Goal: Task Accomplishment & Management: Complete application form

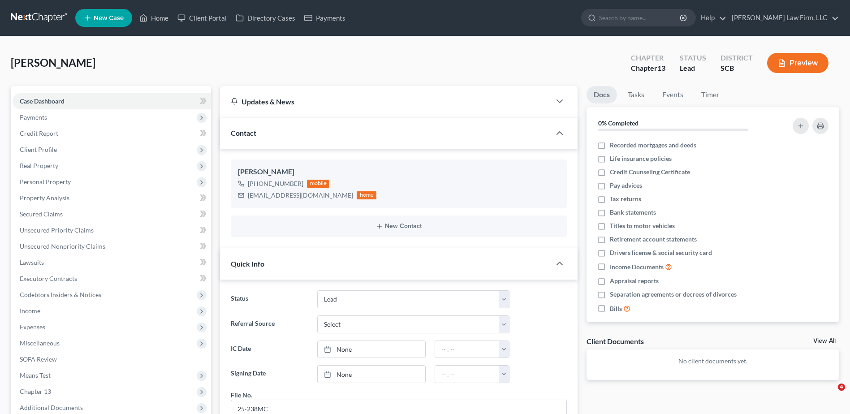
select select "4"
click at [58, 116] on span "Payments" at bounding box center [112, 117] width 198 height 16
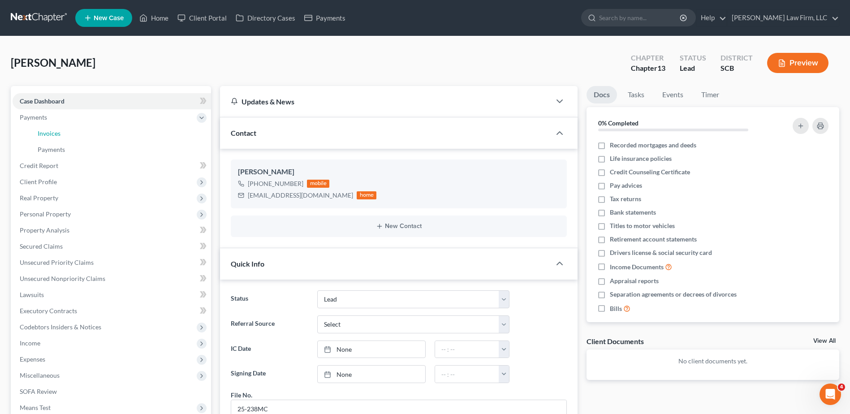
click at [64, 134] on link "Invoices" at bounding box center [120, 133] width 181 height 16
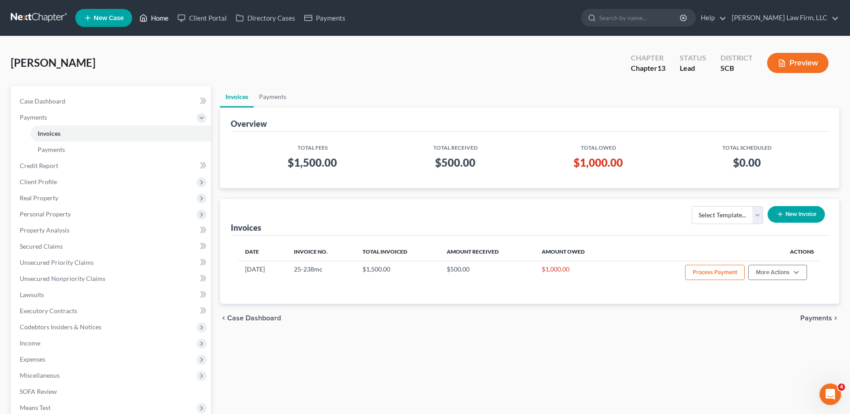
click at [163, 19] on link "Home" at bounding box center [154, 18] width 38 height 16
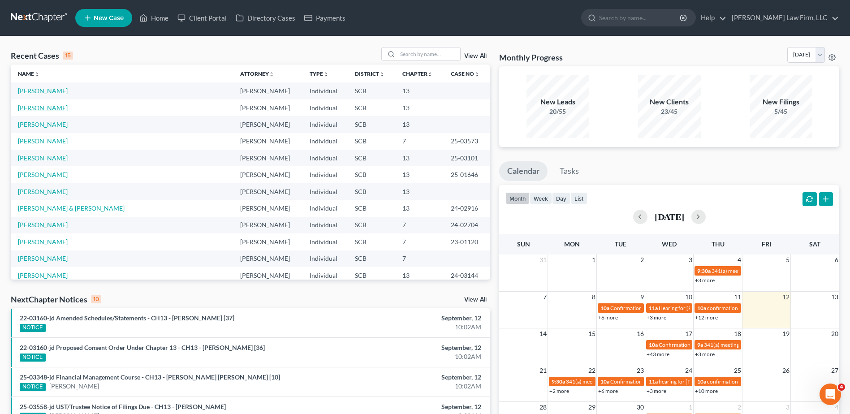
click at [35, 106] on link "[PERSON_NAME]" at bounding box center [43, 108] width 50 height 8
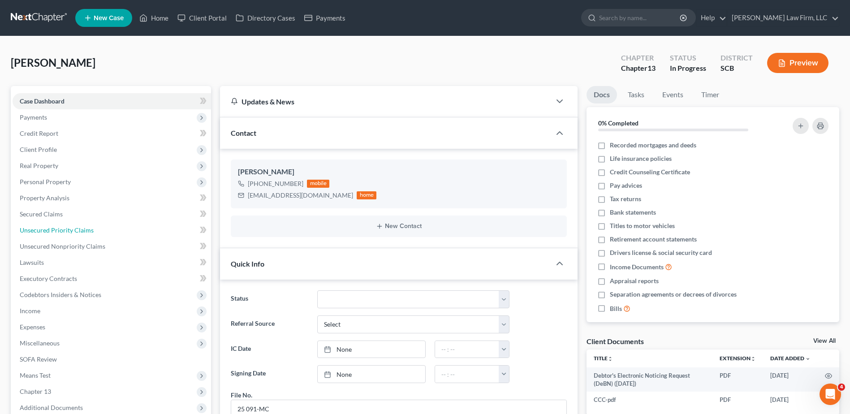
click at [60, 233] on span "Unsecured Priority Claims" at bounding box center [57, 230] width 74 height 8
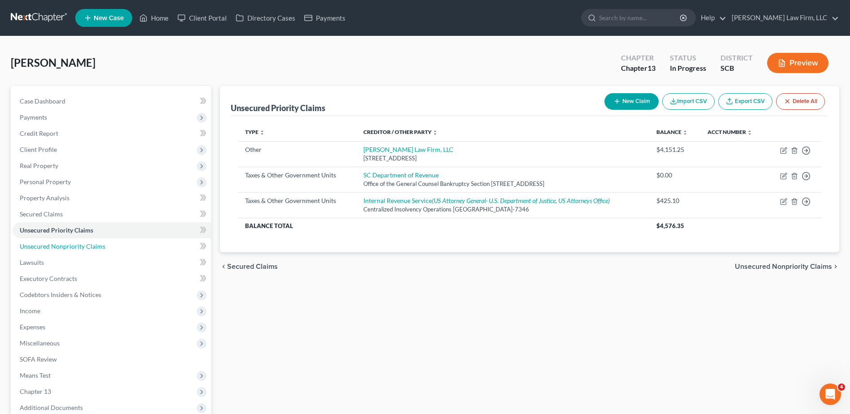
click at [55, 248] on span "Unsecured Nonpriority Claims" at bounding box center [63, 246] width 86 height 8
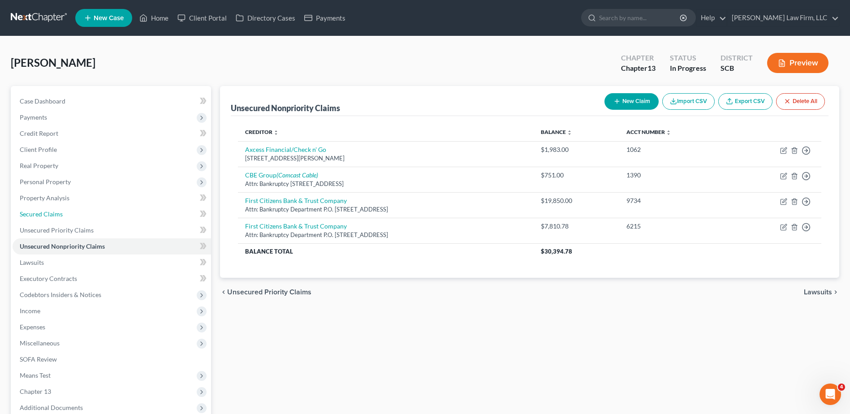
click at [52, 215] on span "Secured Claims" at bounding box center [41, 214] width 43 height 8
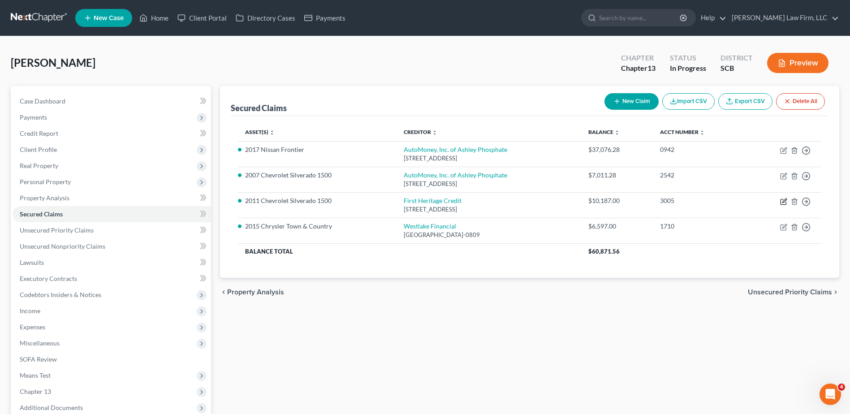
click at [784, 200] on icon "button" at bounding box center [784, 200] width 4 height 4
select select "42"
select select "2"
select select "0"
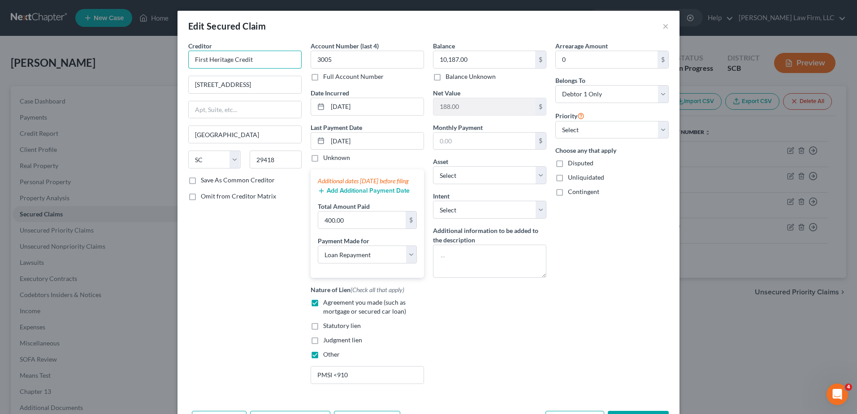
click at [268, 65] on input "First Heritage Credit" at bounding box center [244, 60] width 113 height 18
type input "First Heritage Credit/ Heights Finance"
click at [265, 86] on input "[STREET_ADDRESS]" at bounding box center [245, 84] width 112 height 17
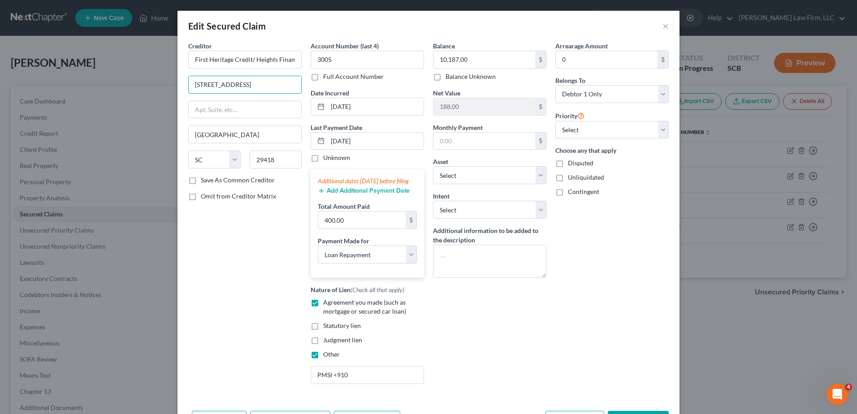
type input "[STREET_ADDRESS]"
click at [569, 324] on div "Arrearage Amount 0 $ Belongs To * Select Debtor 1 Only Debtor 2 Only Debtor 1 A…" at bounding box center [612, 216] width 122 height 350
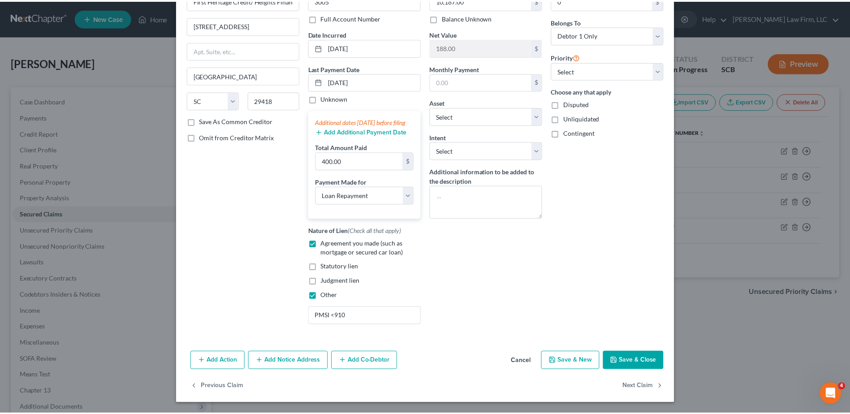
scroll to position [68, 0]
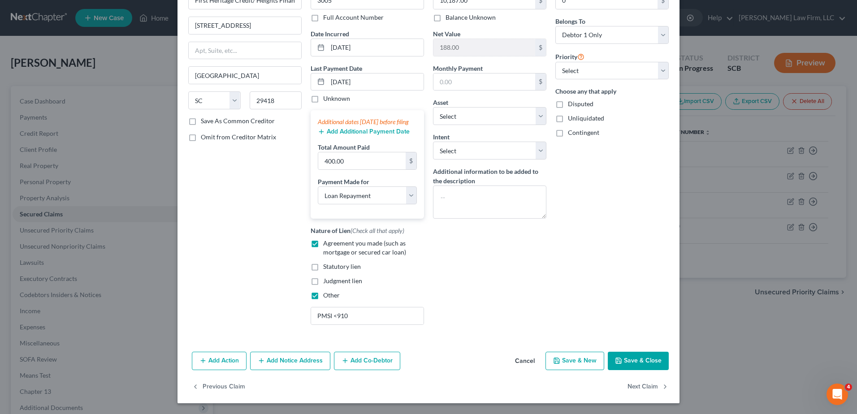
click at [631, 358] on button "Save & Close" at bounding box center [638, 361] width 61 height 19
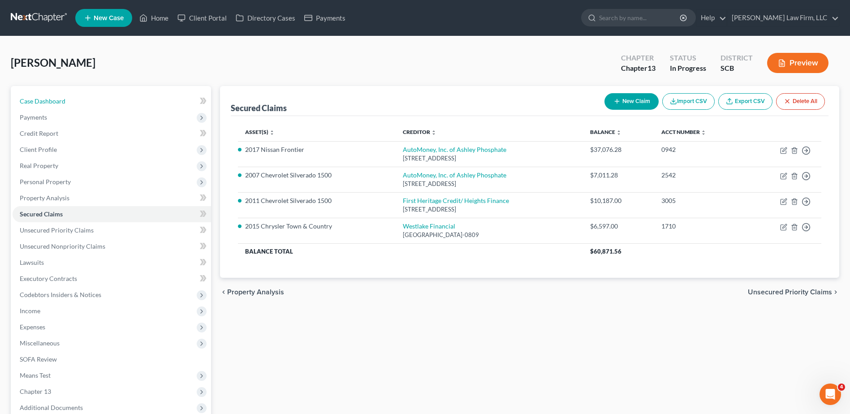
click at [82, 105] on link "Case Dashboard" at bounding box center [112, 101] width 198 height 16
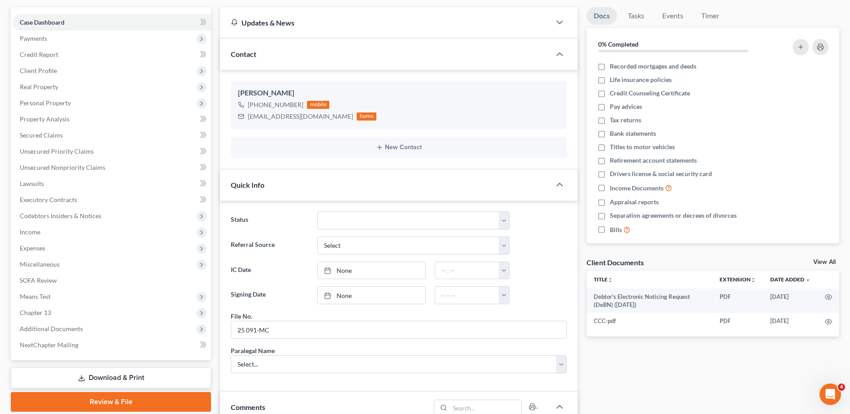
scroll to position [269, 0]
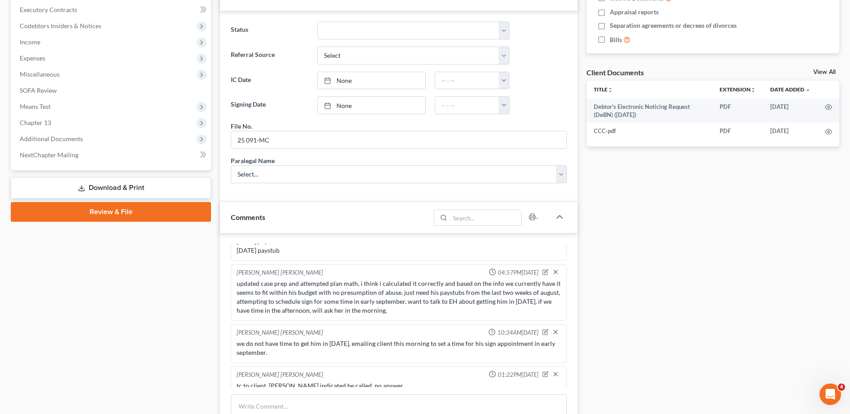
click at [134, 185] on link "Download & Print" at bounding box center [111, 187] width 200 height 21
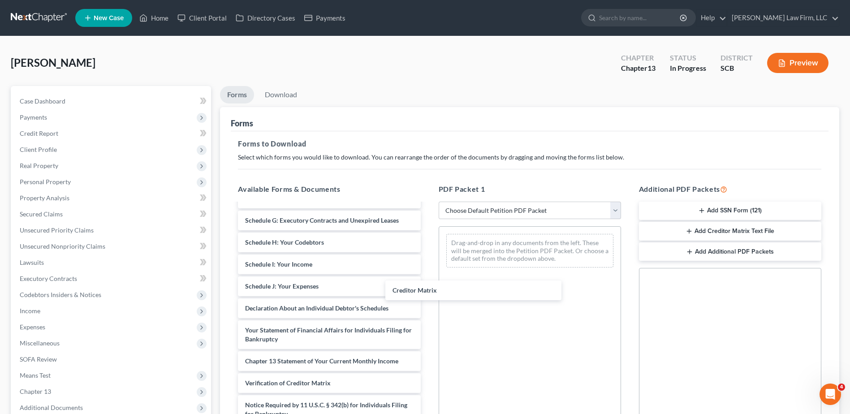
scroll to position [187, 0]
drag, startPoint x: 307, startPoint y: 363, endPoint x: 504, endPoint y: 257, distance: 223.1
click at [427, 257] on div "Creditor Matrix Debtor's Electronic Noticing Request (DeBN) ([DATE]) CCC-pdf Vo…" at bounding box center [329, 236] width 197 height 420
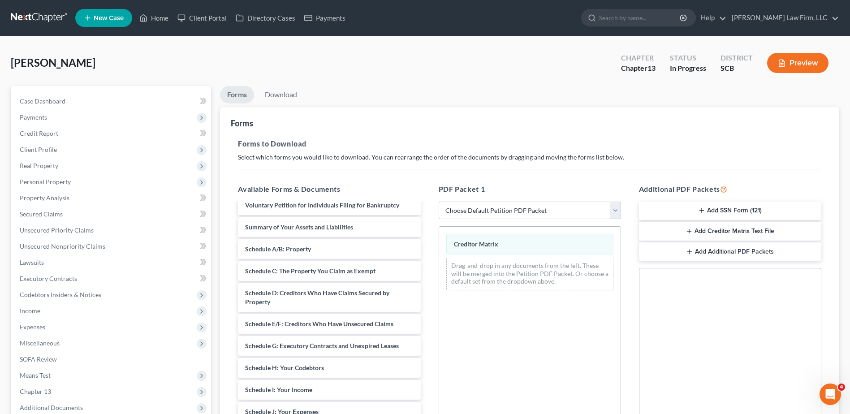
scroll to position [8, 0]
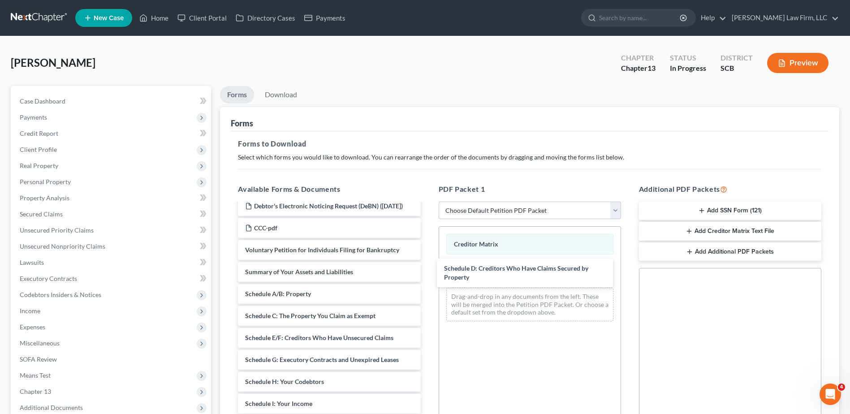
drag, startPoint x: 302, startPoint y: 351, endPoint x: 501, endPoint y: 272, distance: 213.8
click at [427, 272] on div "Schedule D: Creditors Who Have Claims Secured by Property Debtor's Electronic N…" at bounding box center [329, 390] width 197 height 389
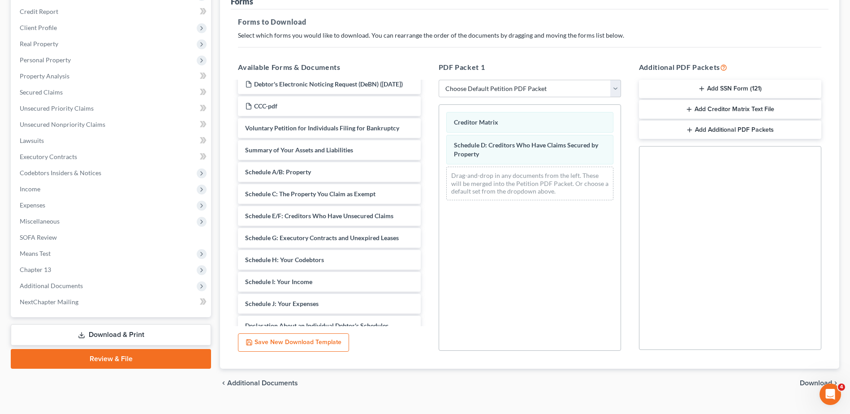
scroll to position [139, 0]
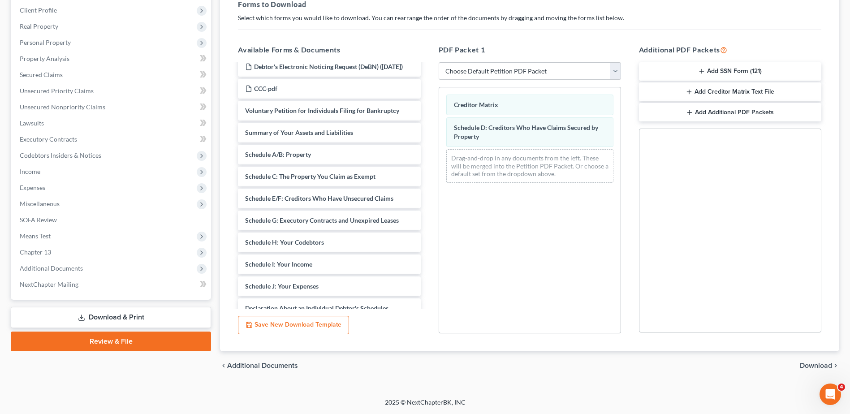
click at [811, 363] on span "Download" at bounding box center [816, 365] width 32 height 7
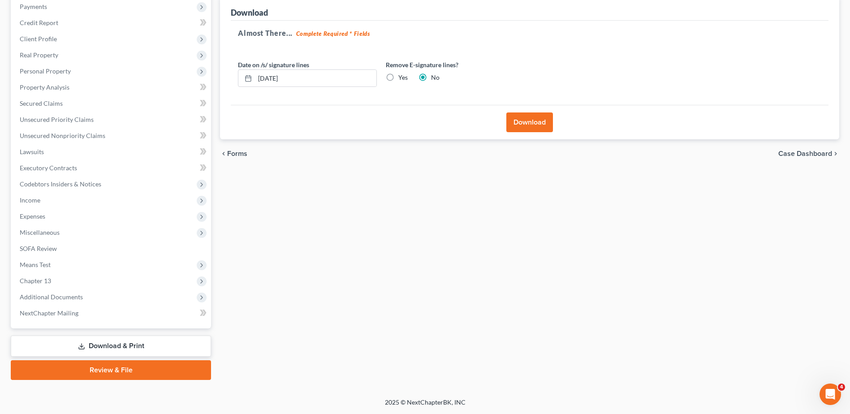
scroll to position [111, 0]
click at [311, 83] on input "[DATE]" at bounding box center [315, 78] width 121 height 17
click at [398, 78] on label "Yes" at bounding box center [402, 77] width 9 height 9
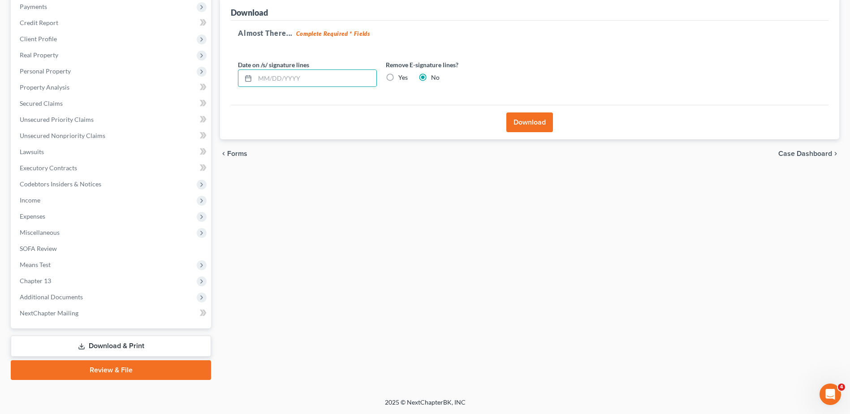
click at [402, 78] on input "Yes" at bounding box center [405, 76] width 6 height 6
radio input "true"
radio input "false"
click at [520, 123] on button "Download" at bounding box center [529, 122] width 47 height 20
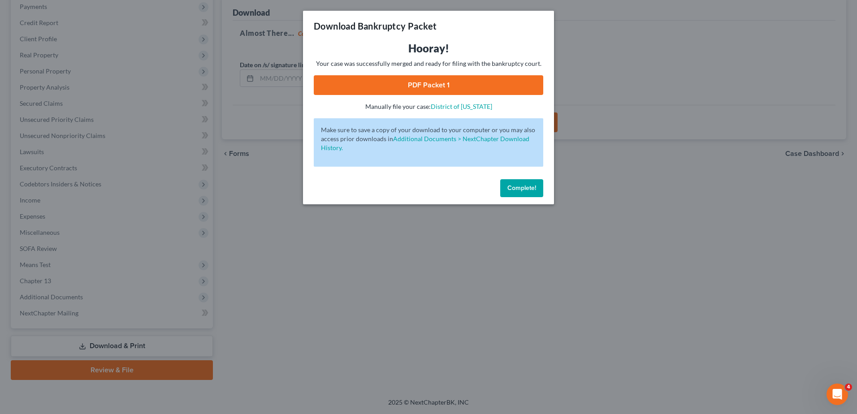
click at [425, 84] on link "PDF Packet 1" at bounding box center [428, 85] width 229 height 20
click at [513, 187] on span "Complete!" at bounding box center [521, 188] width 29 height 8
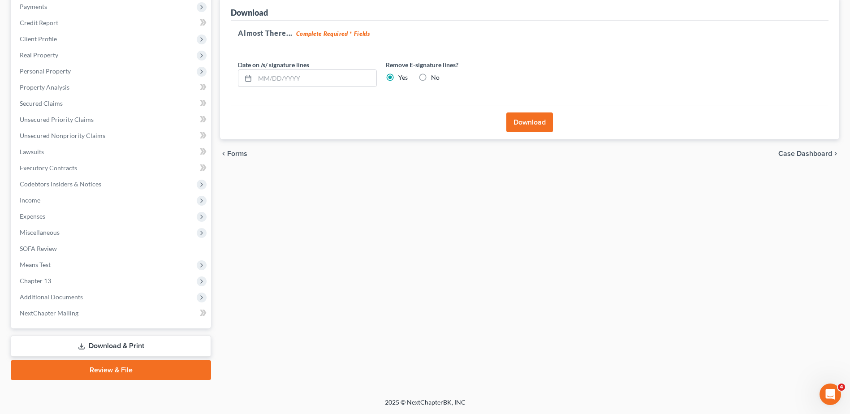
click at [49, 198] on span "Income" at bounding box center [112, 200] width 198 height 16
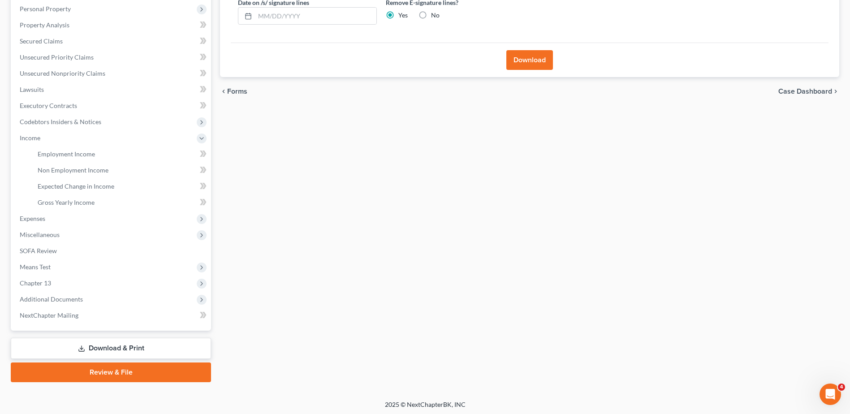
scroll to position [175, 0]
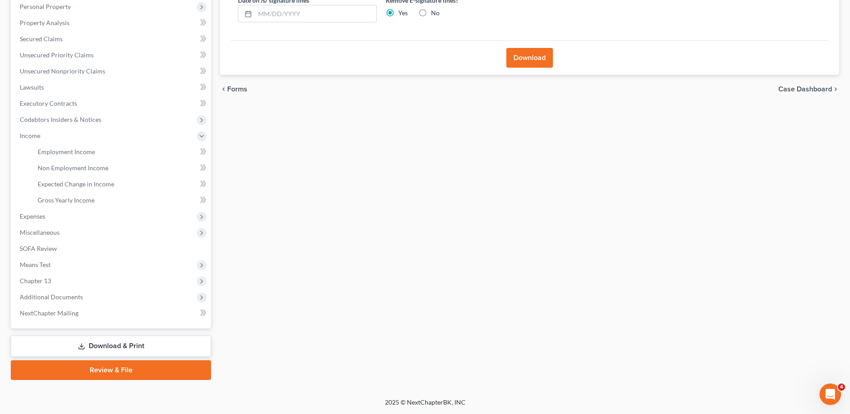
click at [101, 348] on link "Download & Print" at bounding box center [111, 346] width 200 height 21
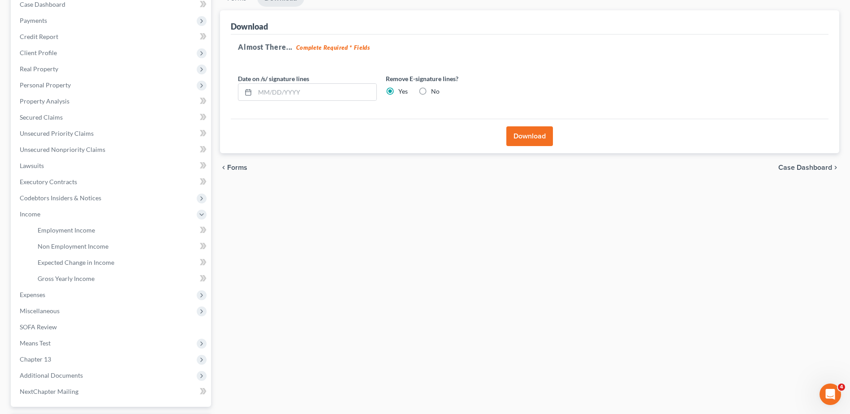
scroll to position [0, 0]
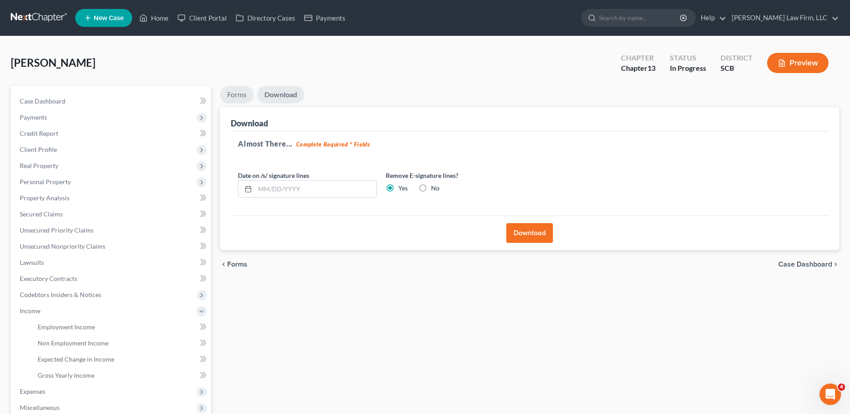
click at [239, 97] on link "Forms" at bounding box center [237, 94] width 34 height 17
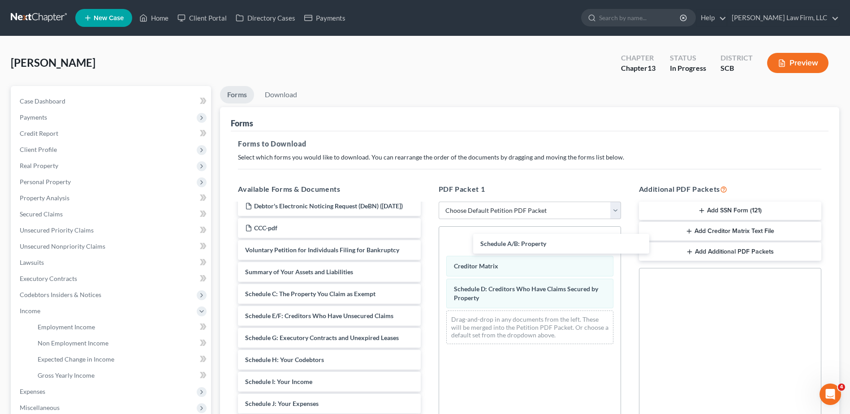
drag, startPoint x: 297, startPoint y: 301, endPoint x: 532, endPoint y: 242, distance: 242.6
click at [427, 242] on div "Schedule A/B: Property Debtor's Electronic Noticing Request (DeBN) ([DATE]) CCC…" at bounding box center [329, 379] width 197 height 367
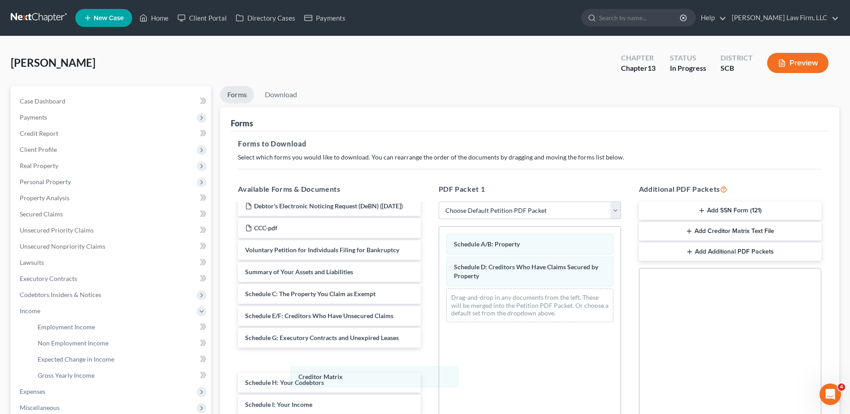
drag, startPoint x: 505, startPoint y: 269, endPoint x: 338, endPoint y: 386, distance: 203.9
click at [439, 329] on div "Creditor Matrix Schedule A/B: Property Creditor Matrix Schedule D: Creditors Wh…" at bounding box center [529, 278] width 181 height 103
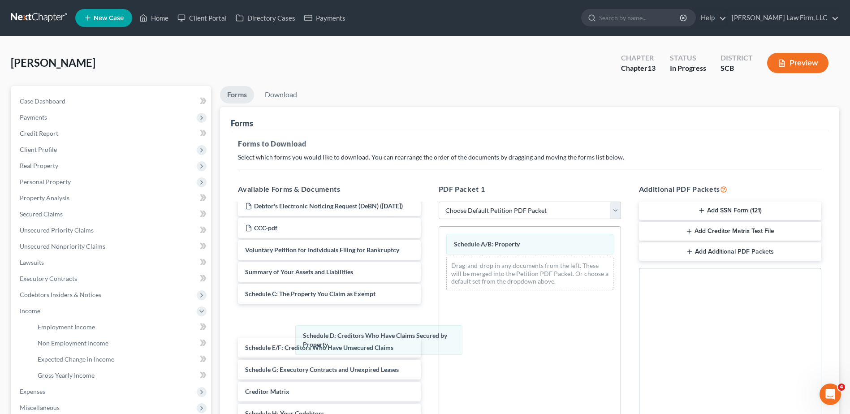
drag, startPoint x: 485, startPoint y: 275, endPoint x: 302, endPoint y: 367, distance: 205.8
click at [439, 298] on div "Schedule D: Creditors Who Have Claims Secured by Property Schedule A/B: Propert…" at bounding box center [529, 262] width 181 height 71
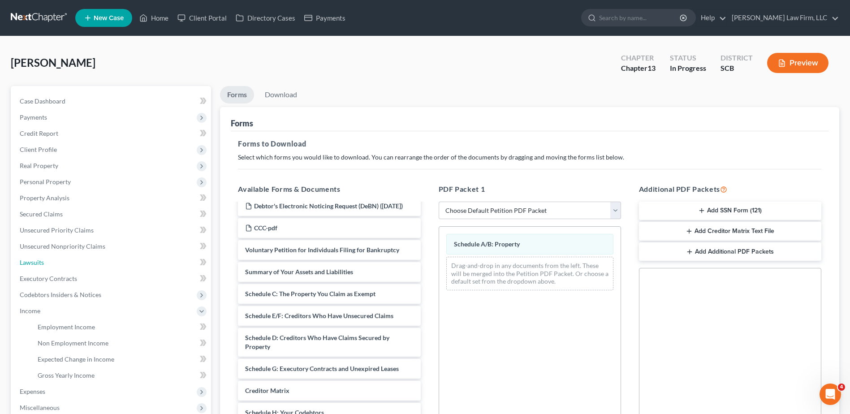
click at [34, 270] on link "Lawsuits" at bounding box center [112, 263] width 198 height 16
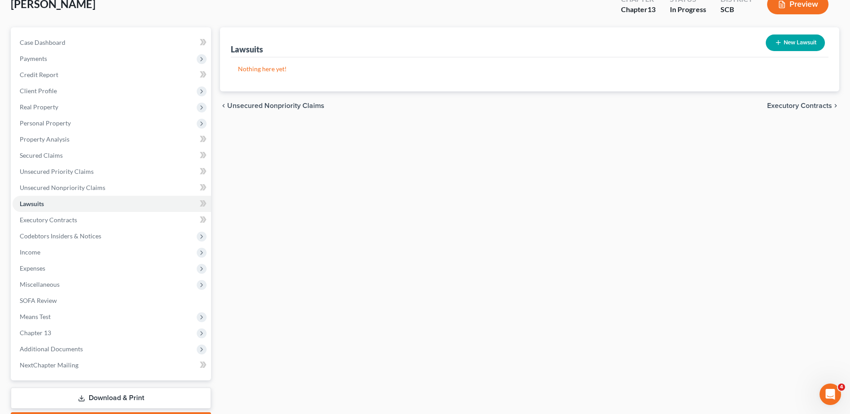
scroll to position [111, 0]
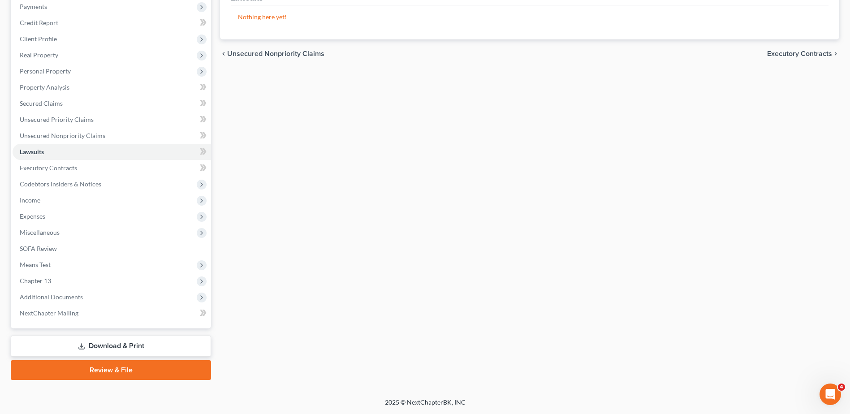
click at [88, 344] on link "Download & Print" at bounding box center [111, 346] width 200 height 21
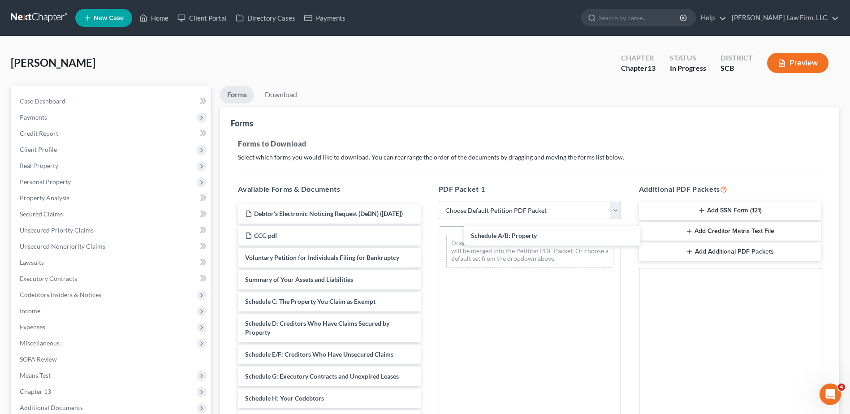
drag, startPoint x: 295, startPoint y: 311, endPoint x: 518, endPoint y: 237, distance: 235.2
click at [427, 237] on div "Schedule A/B: Property Debtor's Electronic Noticing Request (DeBN) ([DATE]) CCC…" at bounding box center [329, 414] width 197 height 420
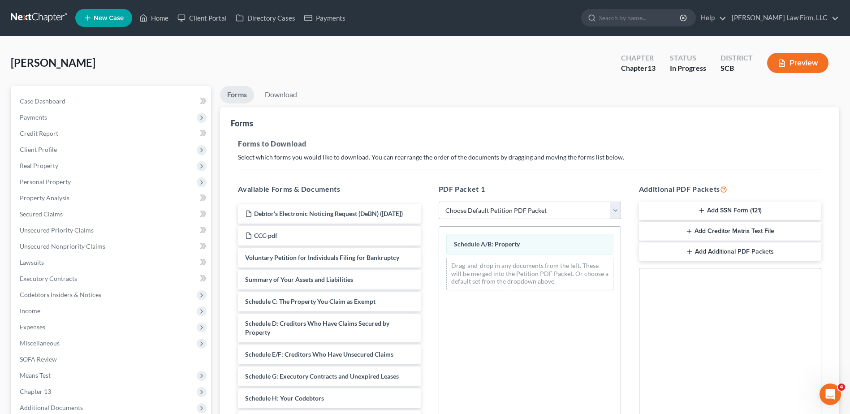
click at [533, 211] on select "Choose Default Petition PDF Packet Complete Bankruptcy Petition (all forms and …" at bounding box center [530, 211] width 182 height 18
select select "9"
click at [439, 202] on select "Choose Default Petition PDF Packet Complete Bankruptcy Petition (all forms and …" at bounding box center [530, 211] width 182 height 18
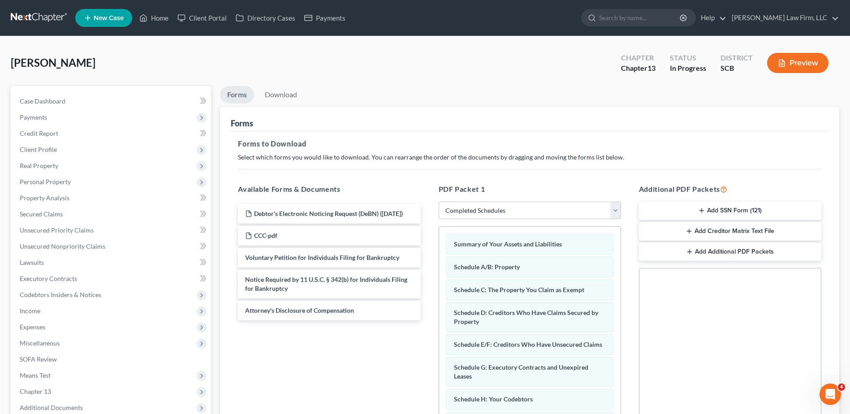
click at [513, 211] on select "Choose Default Petition PDF Packet Complete Bankruptcy Petition (all forms and …" at bounding box center [530, 211] width 182 height 18
select select
click at [439, 202] on select "Choose Default Petition PDF Packet Complete Bankruptcy Petition (all forms and …" at bounding box center [530, 211] width 182 height 18
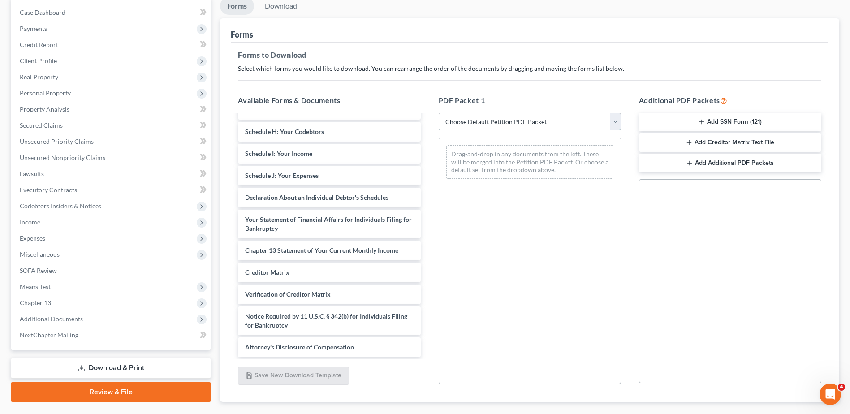
scroll to position [90, 0]
click at [48, 239] on span "Expenses" at bounding box center [112, 237] width 198 height 16
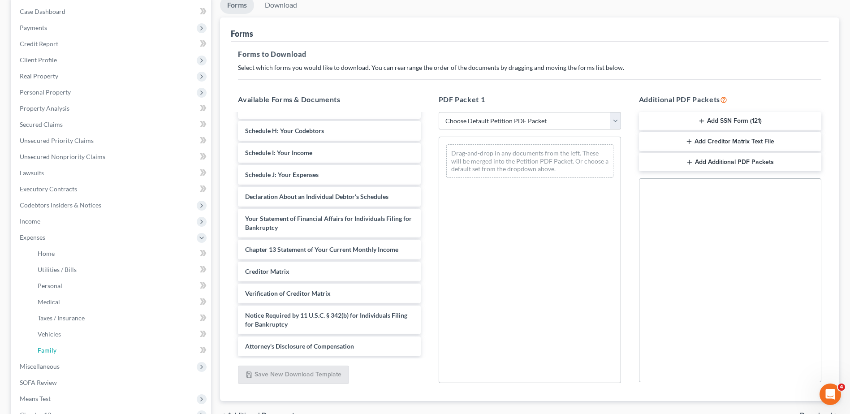
click at [60, 347] on link "Family" at bounding box center [120, 350] width 181 height 16
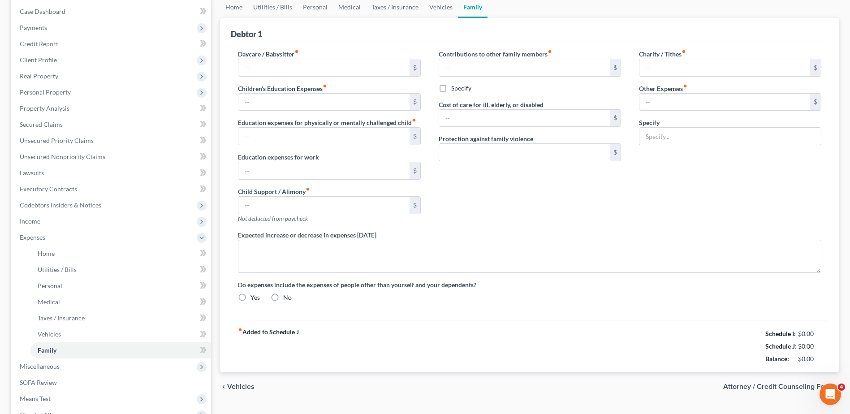
scroll to position [4, 0]
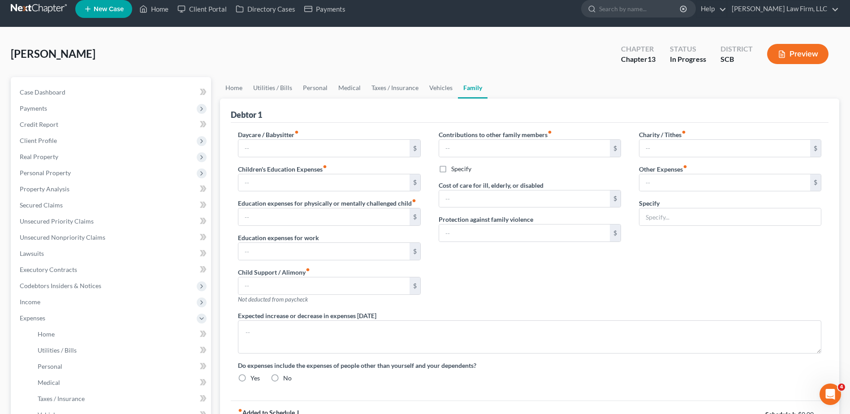
type input "0.00"
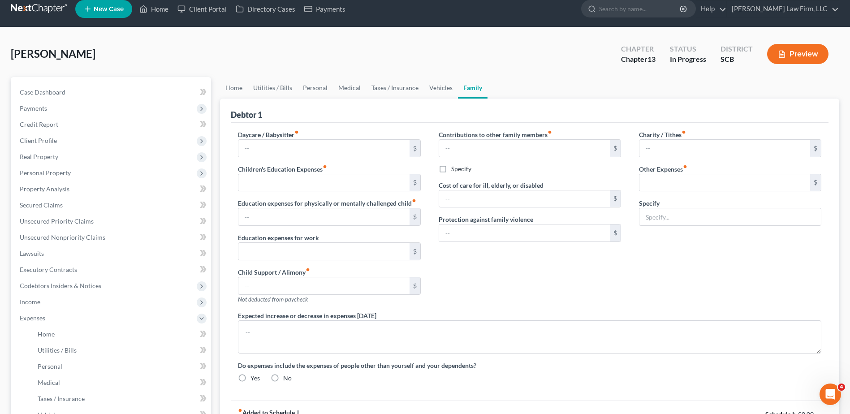
type input "0.00"
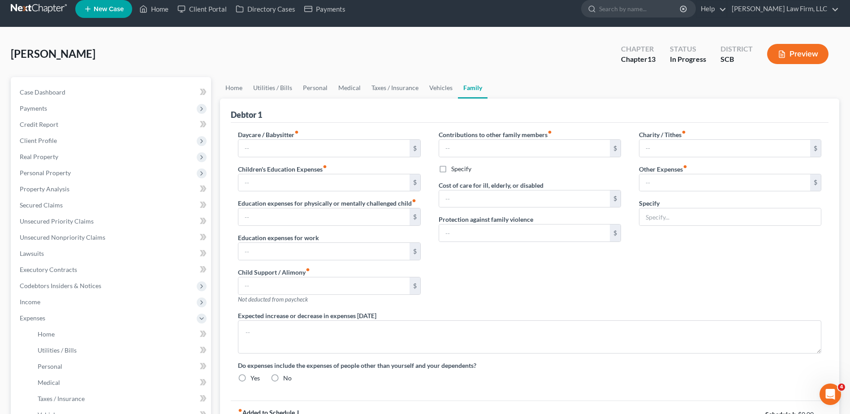
type textarea "[PERSON_NAME]'s sons contributions are towards car insurance and groceries. Deb…"
radio input "true"
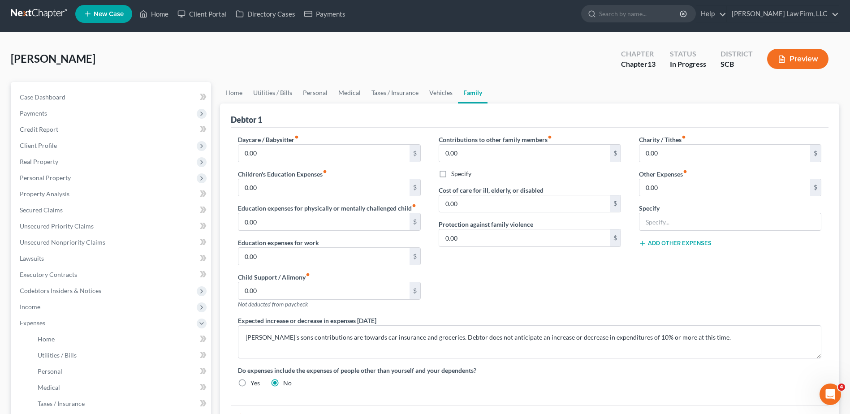
scroll to position [0, 0]
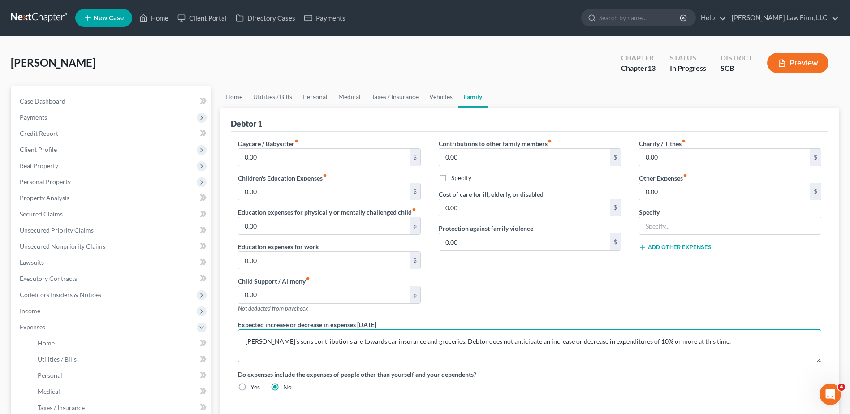
drag, startPoint x: 435, startPoint y: 342, endPoint x: 241, endPoint y: 342, distance: 194.0
click at [241, 342] on textarea "[PERSON_NAME]'s sons contributions are towards car insurance and groceries. Deb…" at bounding box center [529, 345] width 583 height 33
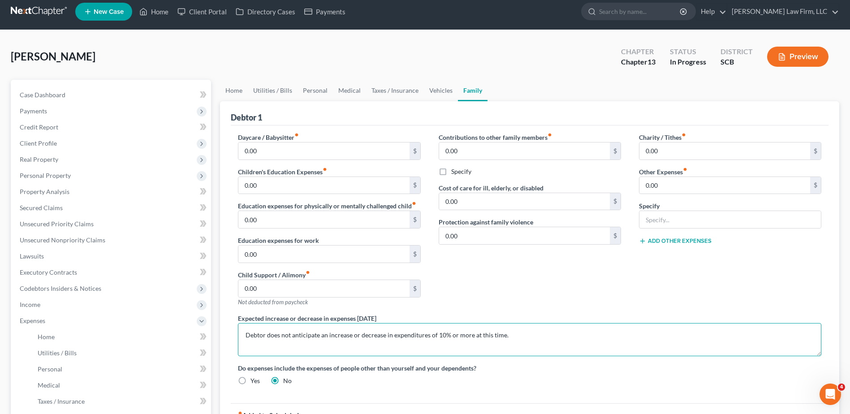
scroll to position [224, 0]
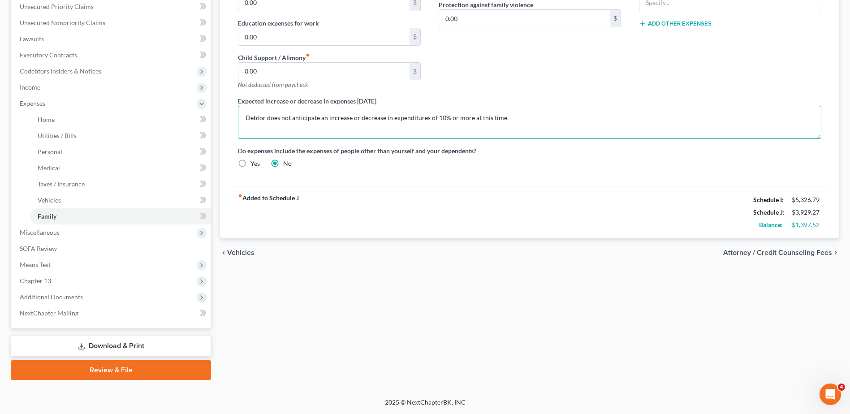
type textarea "Debtor does not anticipate an increase or decrease in expenditures of 10% or mo…"
click at [73, 119] on link "Home" at bounding box center [120, 120] width 181 height 16
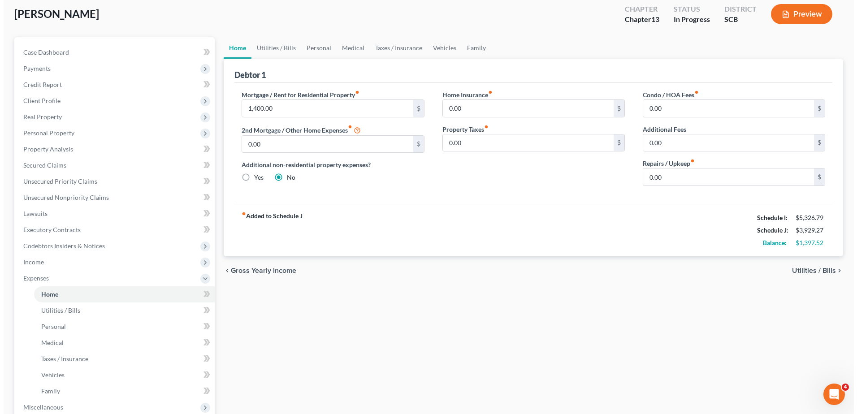
scroll to position [179, 0]
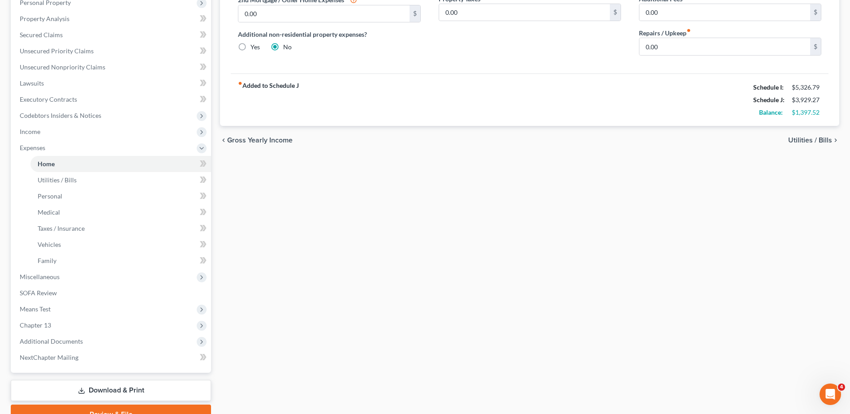
click at [92, 387] on link "Download & Print" at bounding box center [111, 390] width 200 height 21
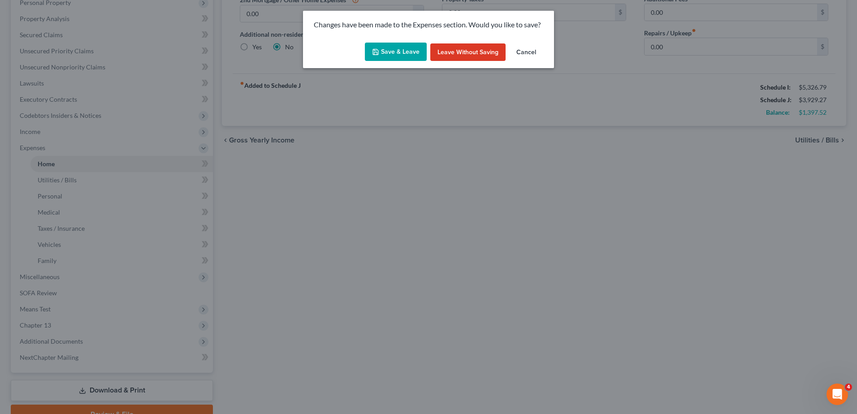
click at [388, 49] on button "Save & Leave" at bounding box center [396, 52] width 62 height 19
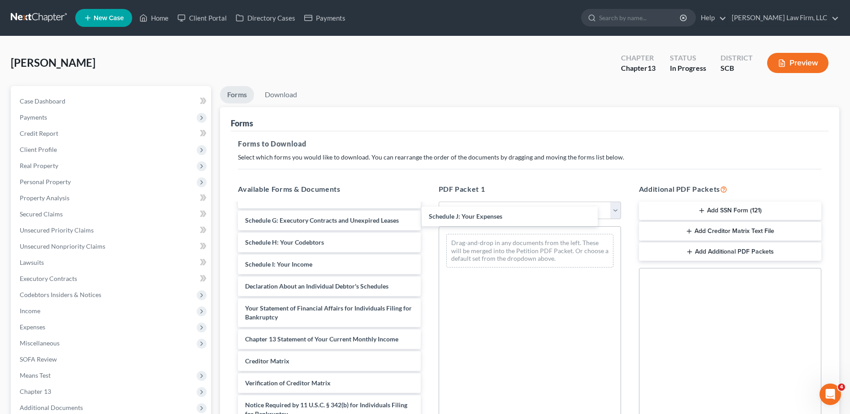
scroll to position [187, 0]
drag, startPoint x: 305, startPoint y: 269, endPoint x: 519, endPoint y: 254, distance: 214.3
click at [427, 254] on div "Schedule J: Your Expenses Debtor's Electronic Noticing Request (DeBN) ([DATE]) …" at bounding box center [329, 236] width 197 height 420
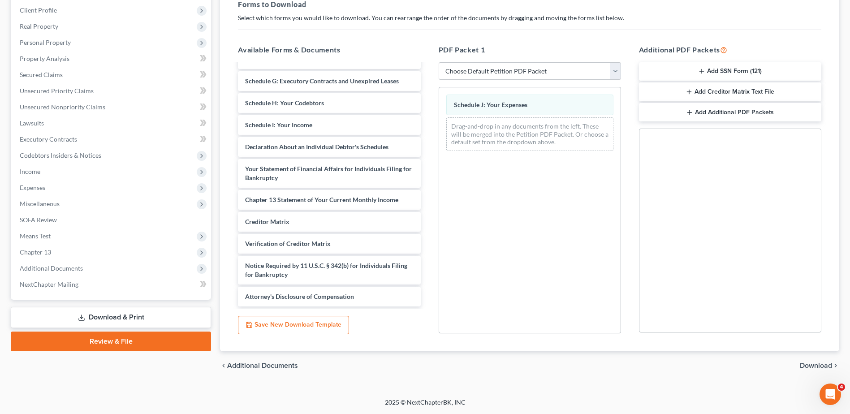
click at [821, 365] on span "Download" at bounding box center [816, 365] width 32 height 7
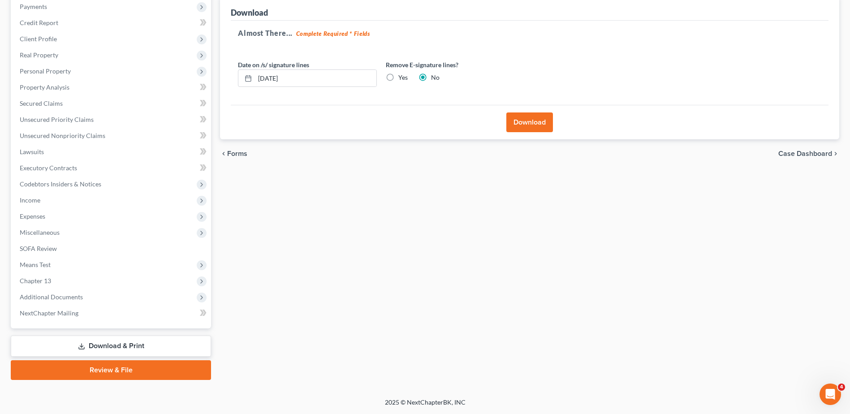
scroll to position [111, 0]
click at [295, 77] on input "[DATE]" at bounding box center [315, 78] width 121 height 17
click at [398, 77] on label "Yes" at bounding box center [402, 77] width 9 height 9
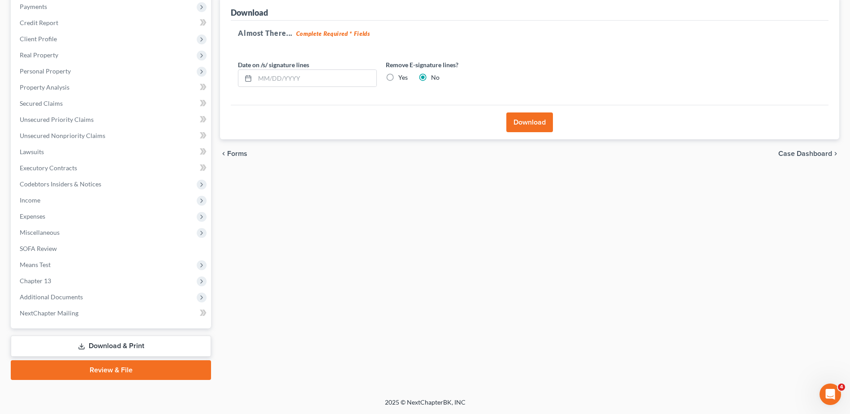
click at [402, 77] on input "Yes" at bounding box center [405, 76] width 6 height 6
radio input "true"
radio input "false"
click at [513, 116] on button "Download" at bounding box center [529, 122] width 47 height 20
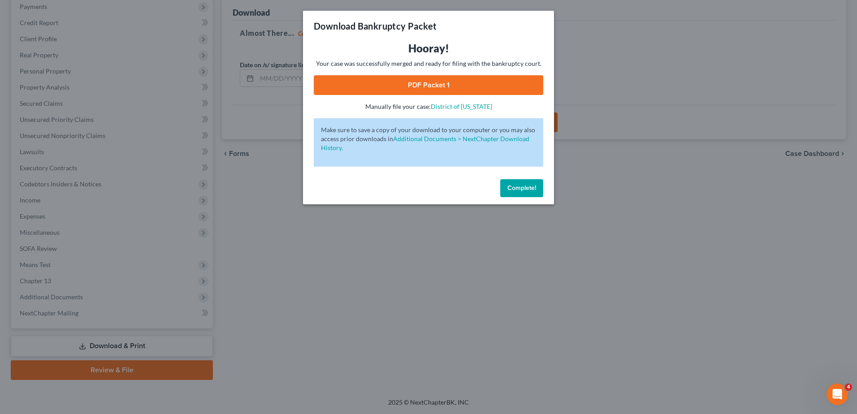
click at [456, 82] on link "PDF Packet 1" at bounding box center [428, 85] width 229 height 20
click at [519, 188] on span "Complete!" at bounding box center [521, 188] width 29 height 8
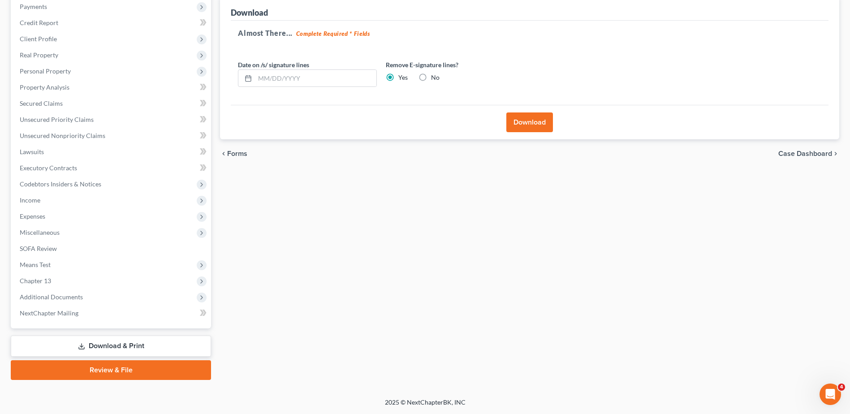
click at [100, 345] on link "Download & Print" at bounding box center [111, 346] width 200 height 21
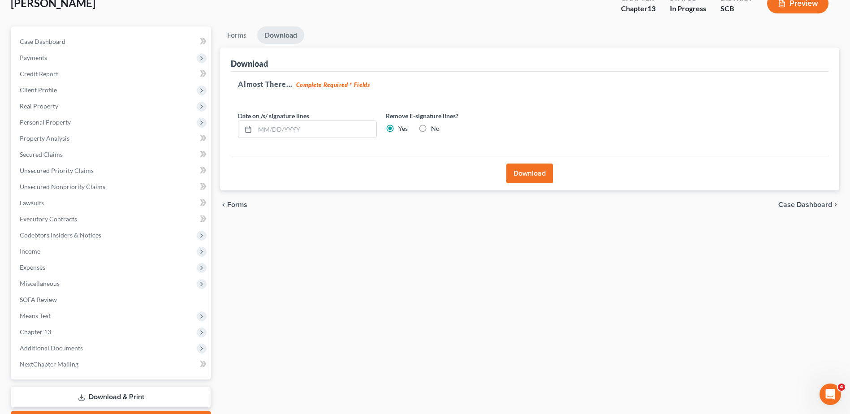
scroll to position [0, 0]
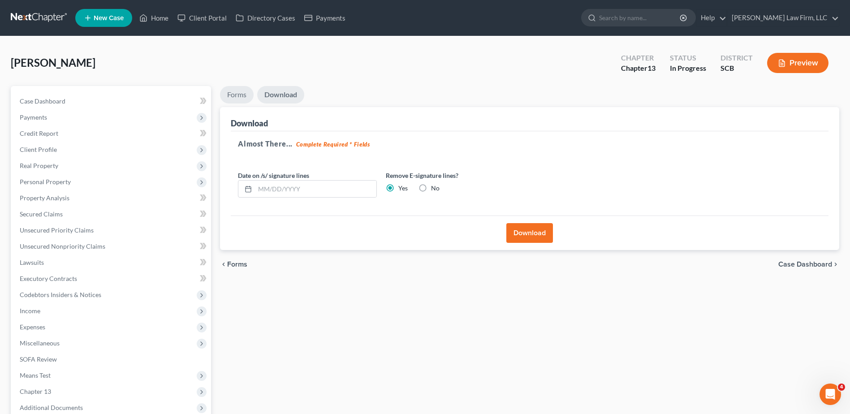
click at [235, 89] on link "Forms" at bounding box center [237, 94] width 34 height 17
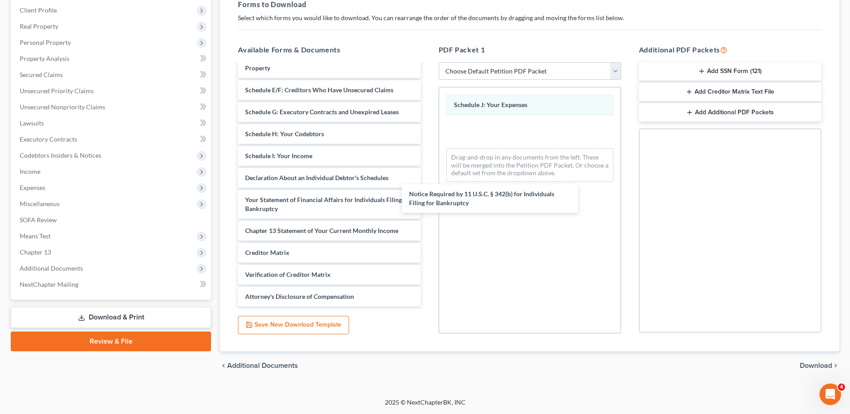
scroll to position [156, 0]
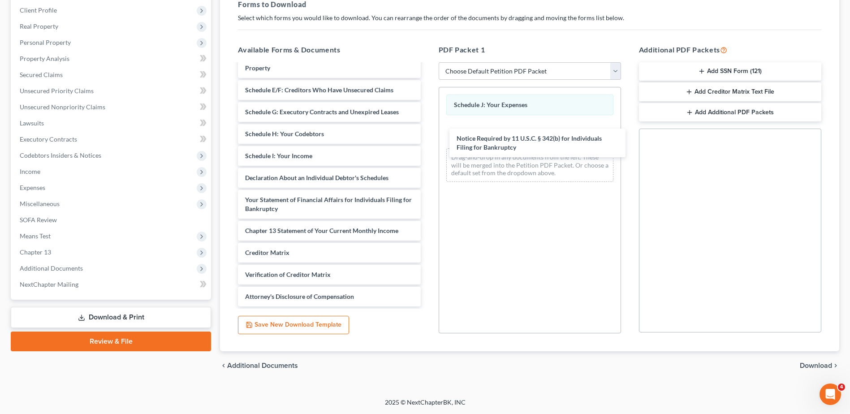
drag, startPoint x: 321, startPoint y: 275, endPoint x: 536, endPoint y: 134, distance: 256.9
click at [427, 134] on div "Notice Required by 11 U.S.C. § 342(b) for Individuals Filing for Bankruptcy Deb…" at bounding box center [329, 112] width 197 height 389
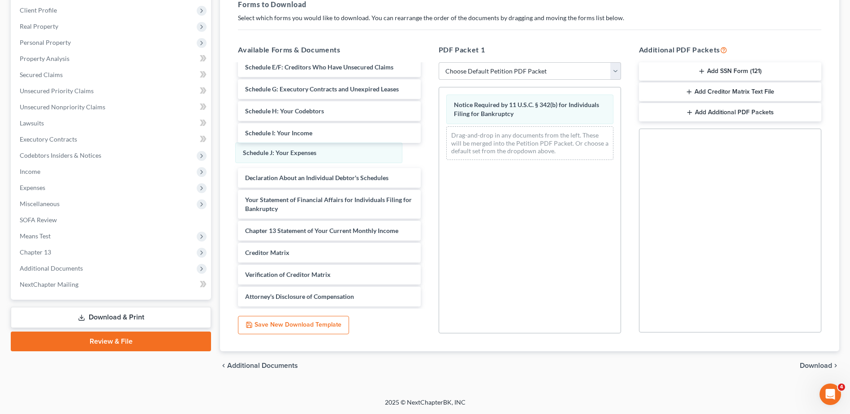
drag, startPoint x: 521, startPoint y: 106, endPoint x: 312, endPoint y: 151, distance: 213.2
click at [439, 151] on div "Schedule J: Your Expenses Schedule J: Your Expenses Notice Required by 11 U.S.C…" at bounding box center [529, 127] width 181 height 80
click at [810, 363] on span "Download" at bounding box center [816, 365] width 32 height 7
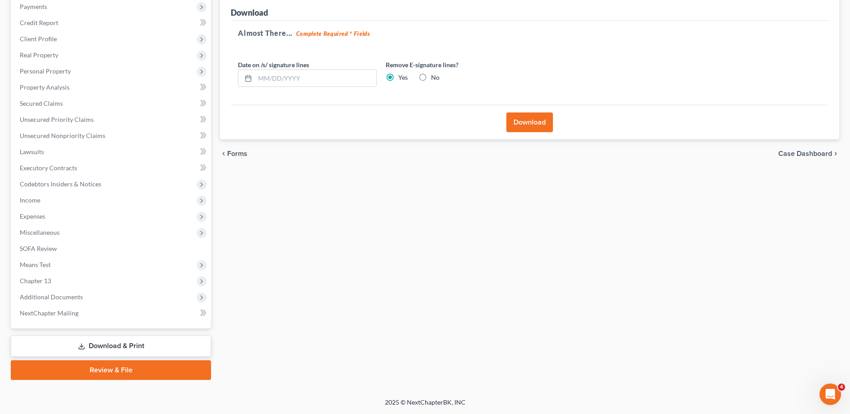
scroll to position [111, 0]
click at [523, 119] on button "Download" at bounding box center [529, 122] width 47 height 20
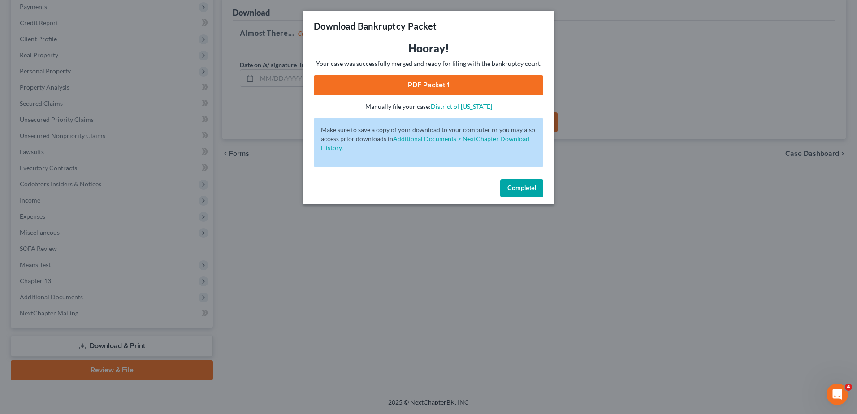
click at [463, 86] on link "PDF Packet 1" at bounding box center [428, 85] width 229 height 20
click at [526, 196] on button "Complete!" at bounding box center [521, 188] width 43 height 18
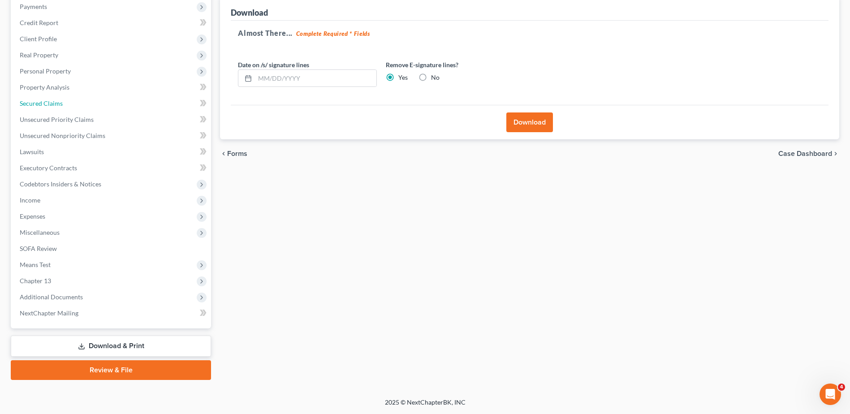
click at [79, 104] on link "Secured Claims" at bounding box center [112, 103] width 198 height 16
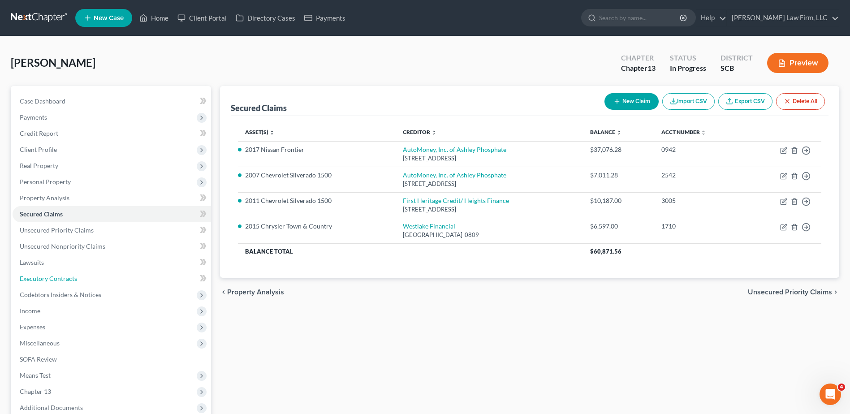
click at [60, 282] on span "Executory Contracts" at bounding box center [48, 279] width 57 height 8
